Goal: Transaction & Acquisition: Obtain resource

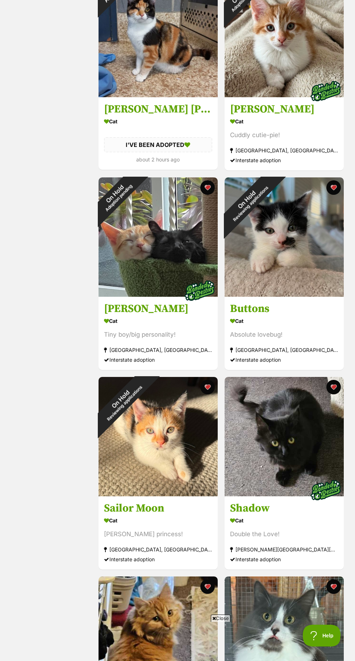
scroll to position [565, 0]
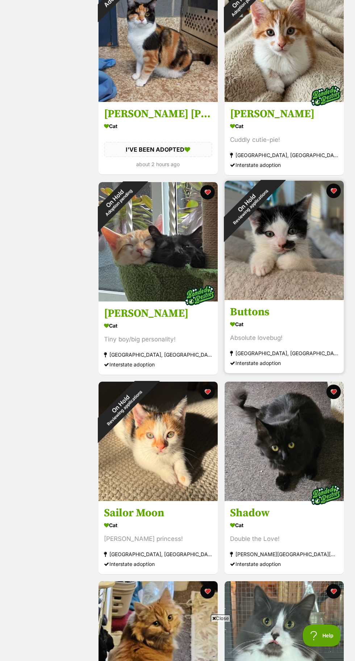
click at [313, 316] on h3 "Buttons" at bounding box center [284, 312] width 108 height 14
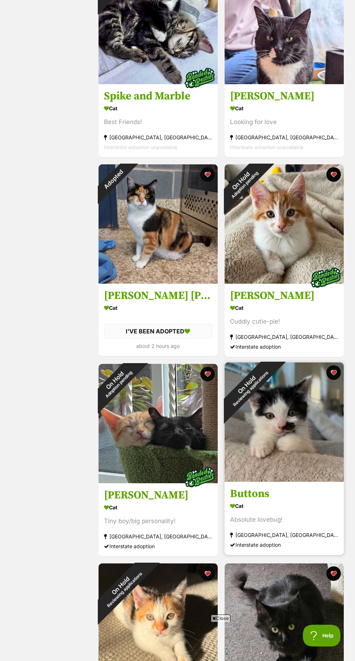
scroll to position [382, 0]
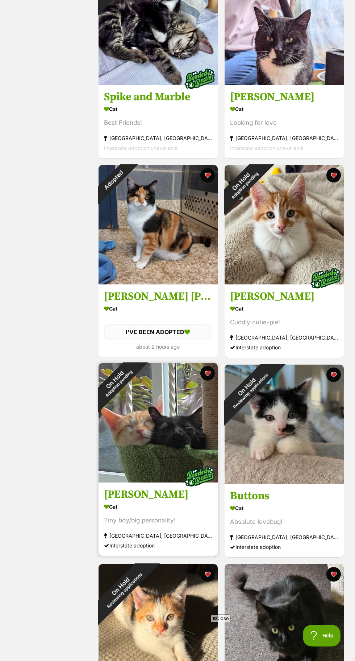
click at [185, 445] on img at bounding box center [158, 422] width 119 height 119
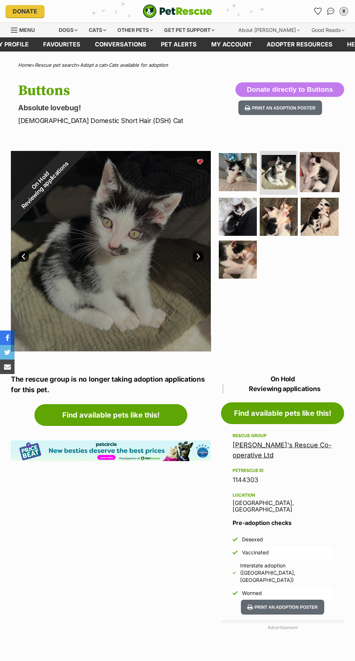
click at [323, 188] on img at bounding box center [320, 172] width 40 height 40
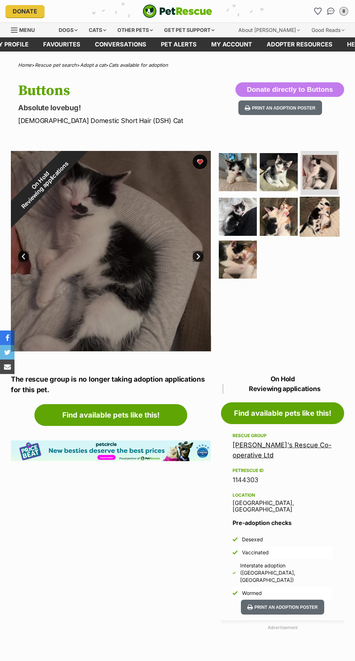
click at [318, 214] on img at bounding box center [320, 217] width 40 height 40
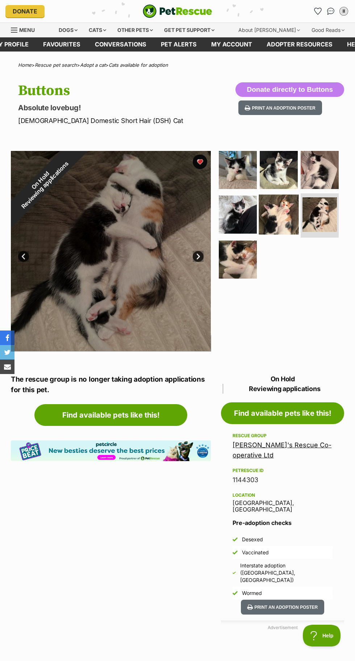
click at [277, 215] on img at bounding box center [279, 215] width 40 height 40
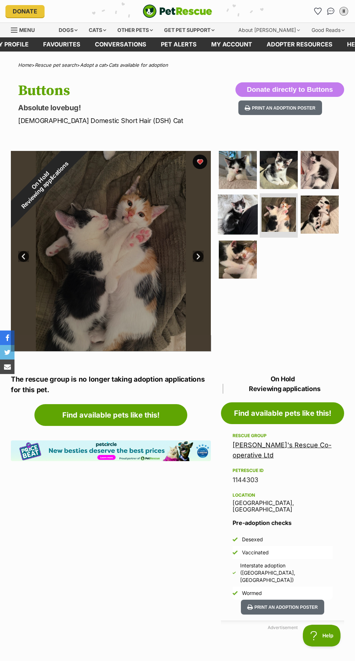
click at [237, 223] on img at bounding box center [238, 215] width 40 height 40
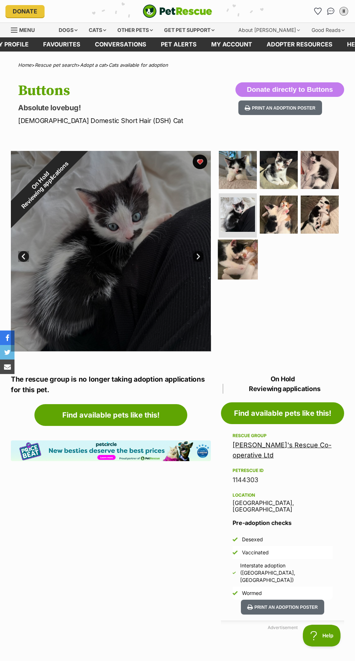
click at [234, 263] on img at bounding box center [238, 259] width 40 height 40
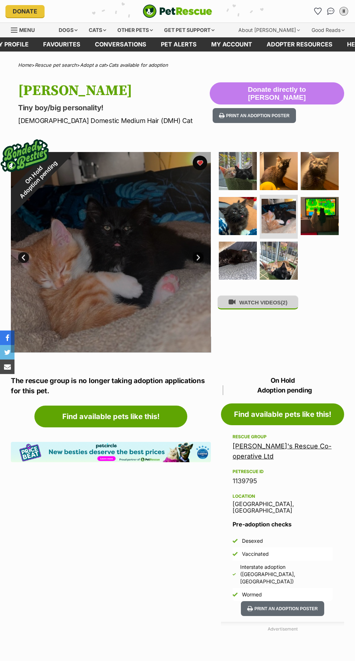
click at [268, 306] on button "WATCH VIDEOS (2)" at bounding box center [258, 302] width 81 height 14
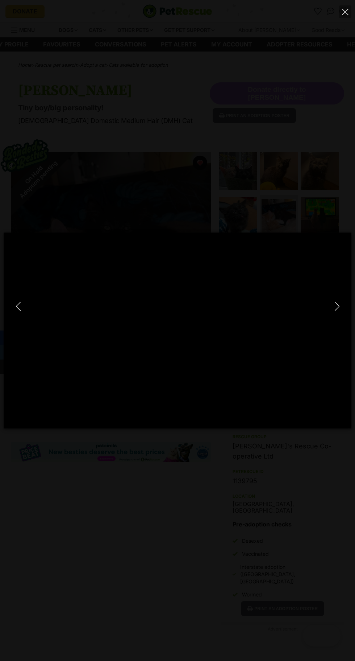
click at [259, 307] on div at bounding box center [178, 330] width 348 height 196
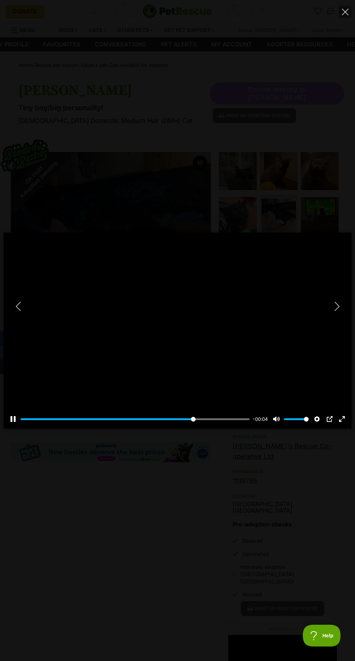
type input "76.67"
click at [342, 15] on icon "Close" at bounding box center [345, 12] width 7 height 7
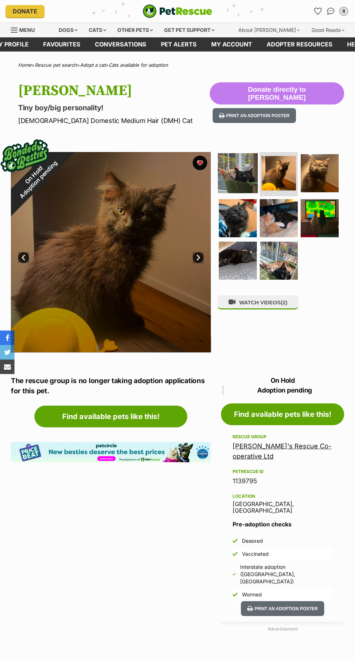
click at [241, 180] on img at bounding box center [238, 173] width 40 height 40
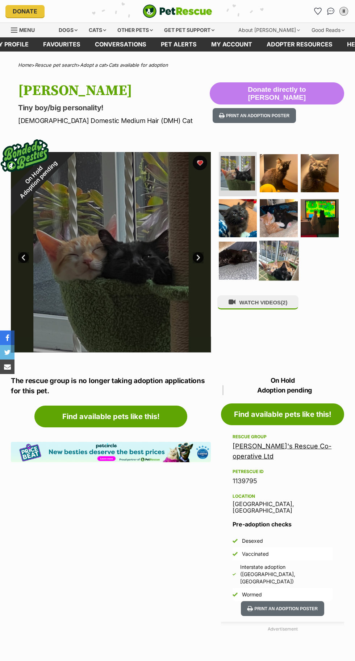
click at [278, 260] on img at bounding box center [279, 261] width 40 height 40
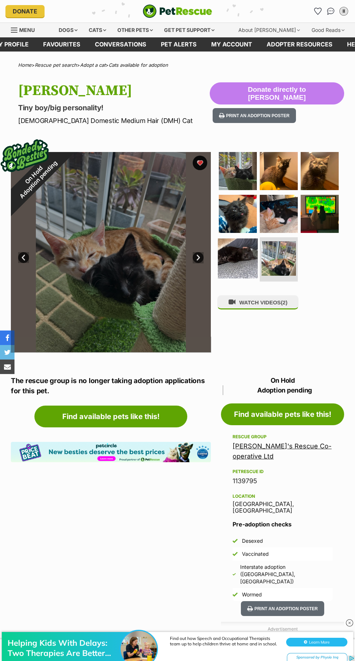
click at [244, 263] on img at bounding box center [238, 259] width 40 height 40
